Goal: Transaction & Acquisition: Subscribe to service/newsletter

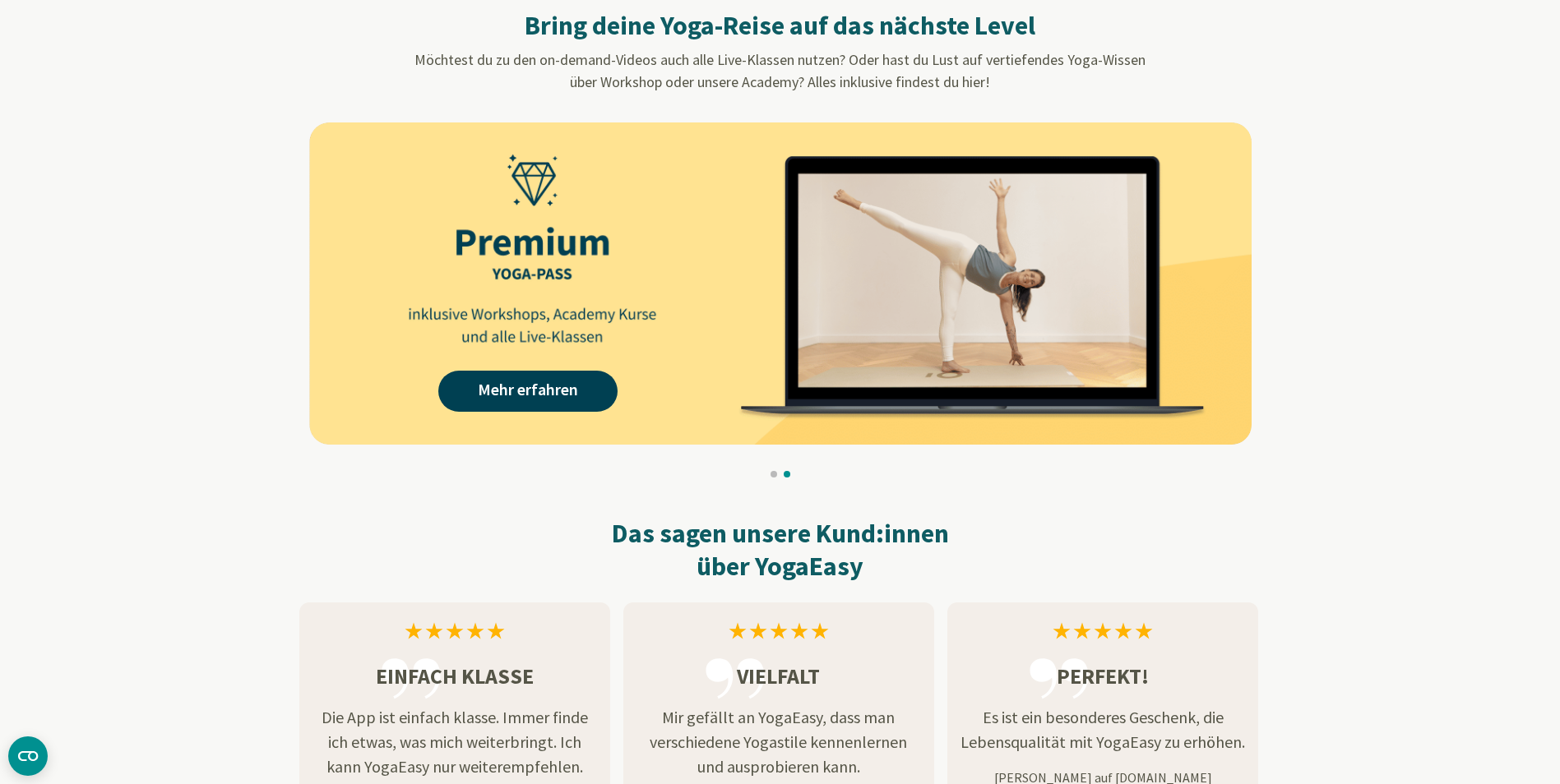
scroll to position [1562, 0]
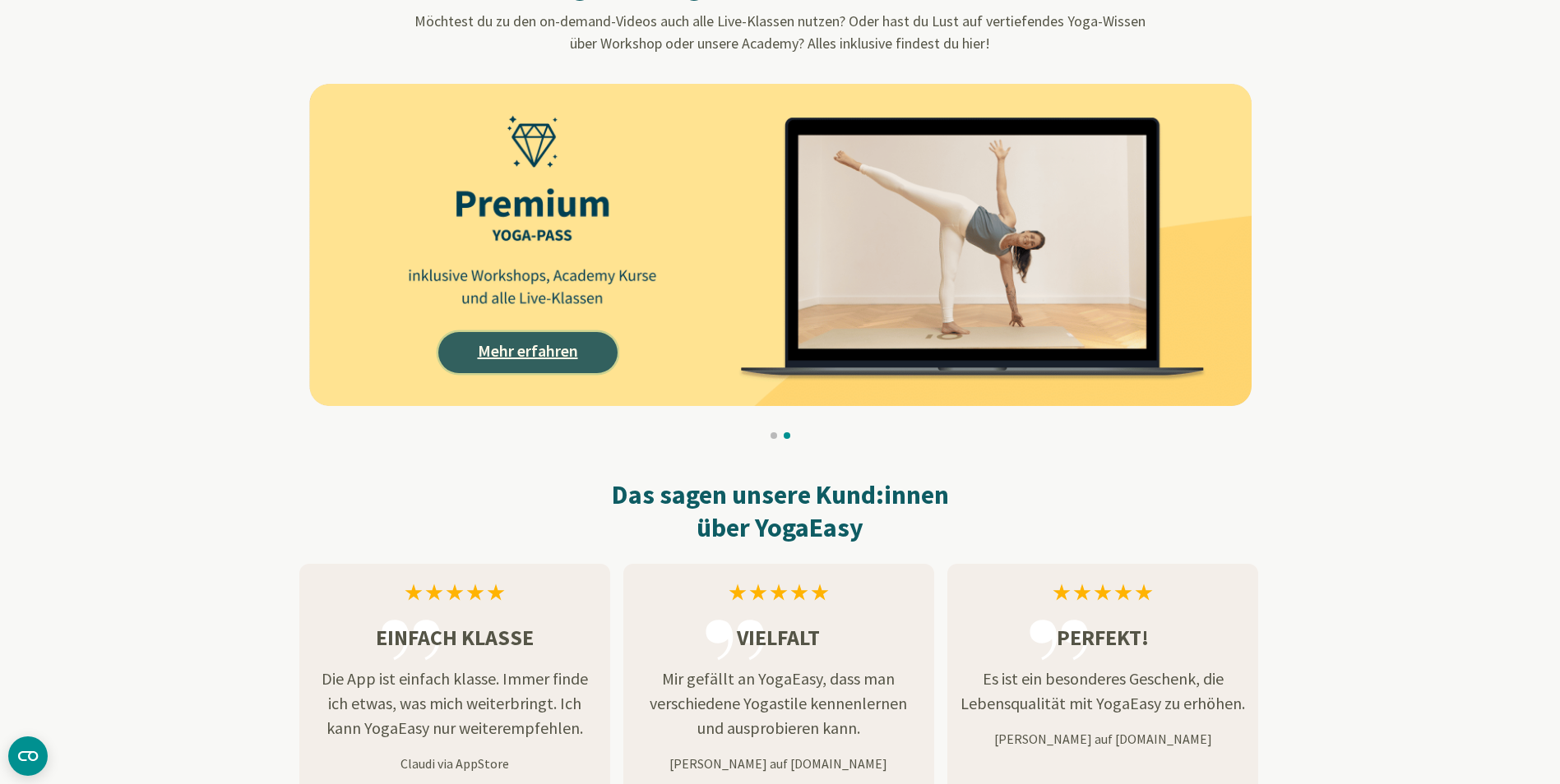
click at [490, 351] on link "Mehr erfahren" at bounding box center [528, 353] width 179 height 41
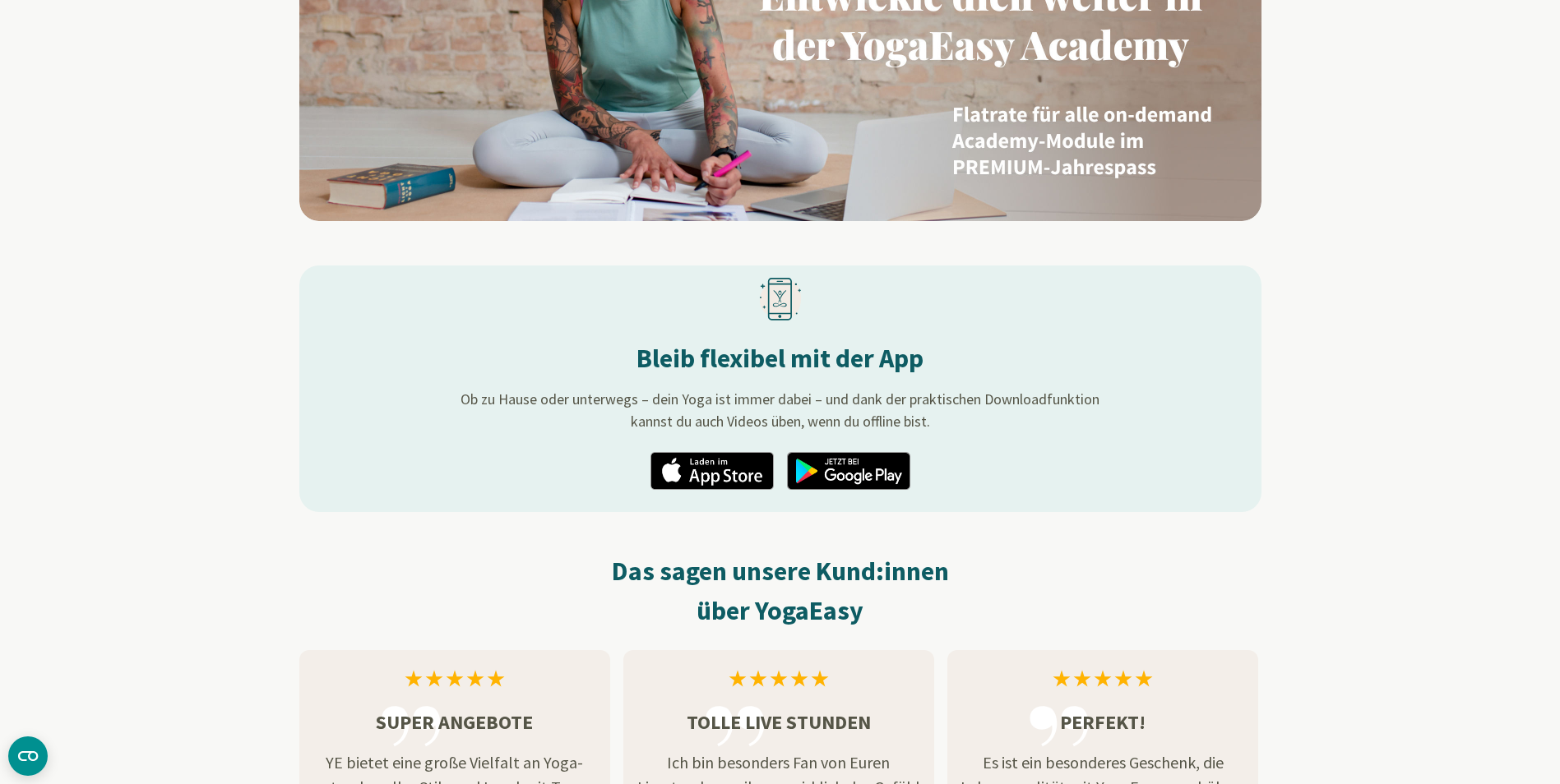
scroll to position [1726, 0]
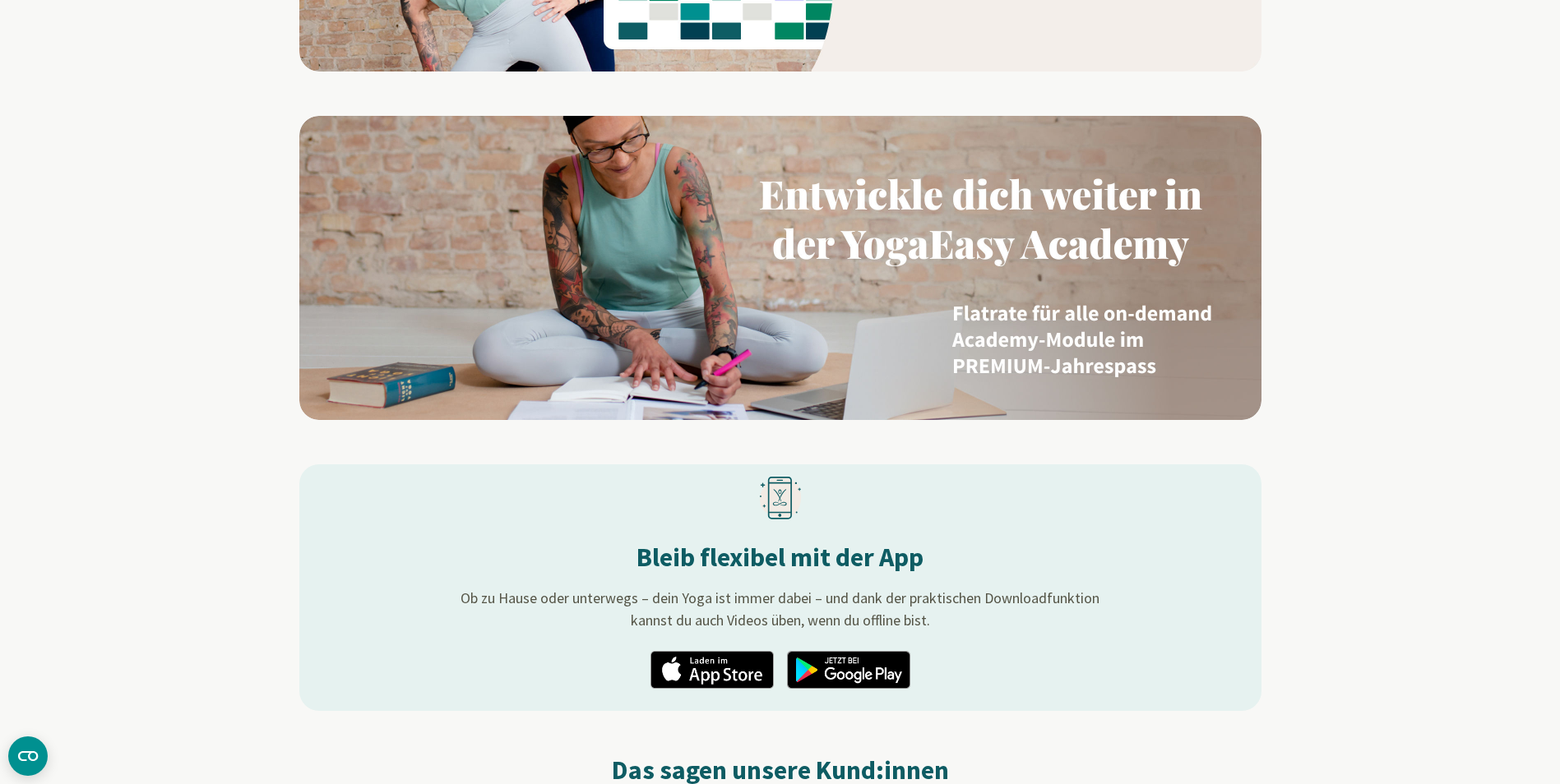
click at [851, 247] on img at bounding box center [780, 267] width 962 height 304
click at [1048, 340] on img at bounding box center [780, 267] width 962 height 304
click at [829, 185] on img at bounding box center [780, 267] width 962 height 304
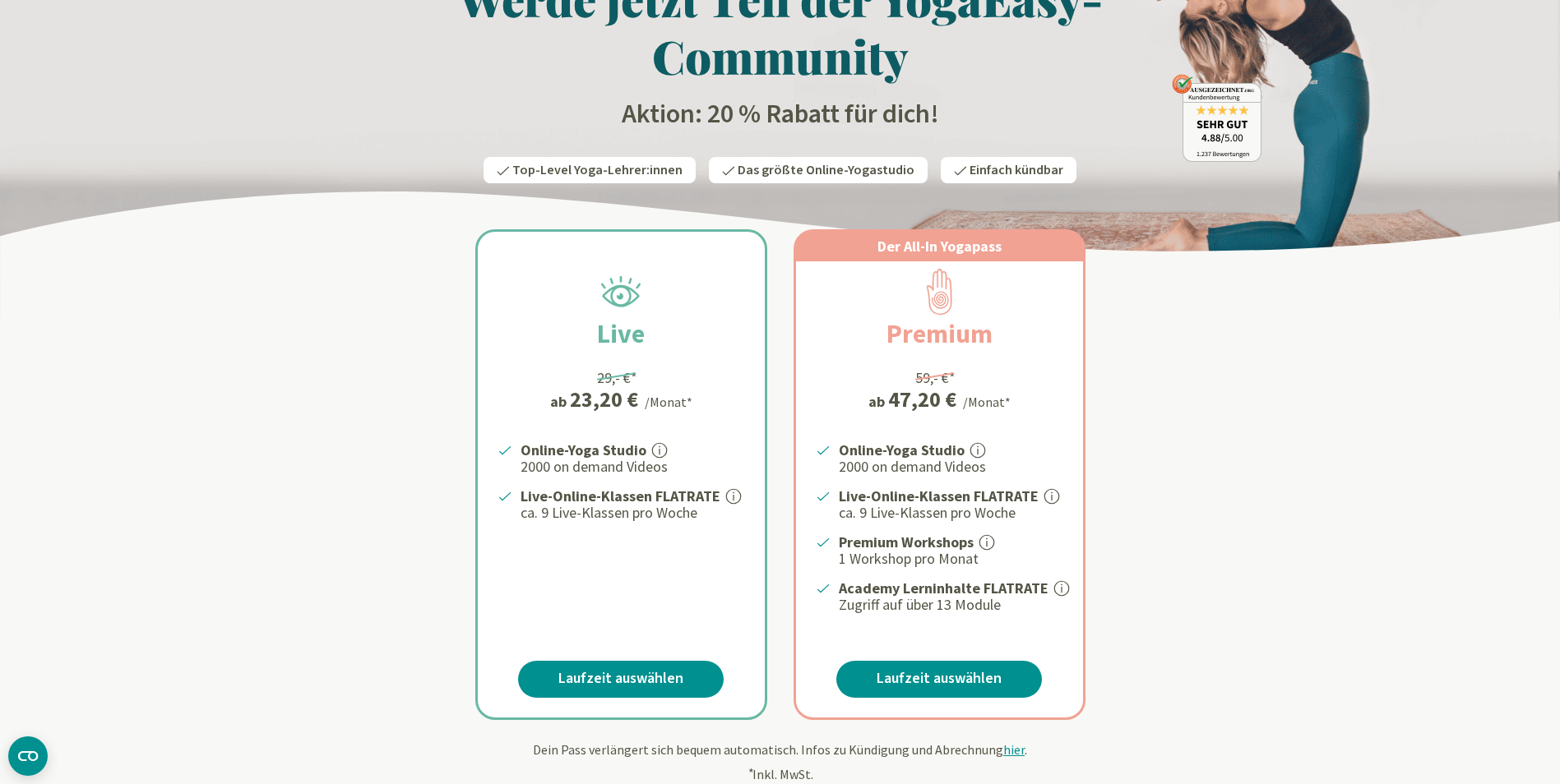
scroll to position [0, 0]
